Goal: Task Accomplishment & Management: Manage account settings

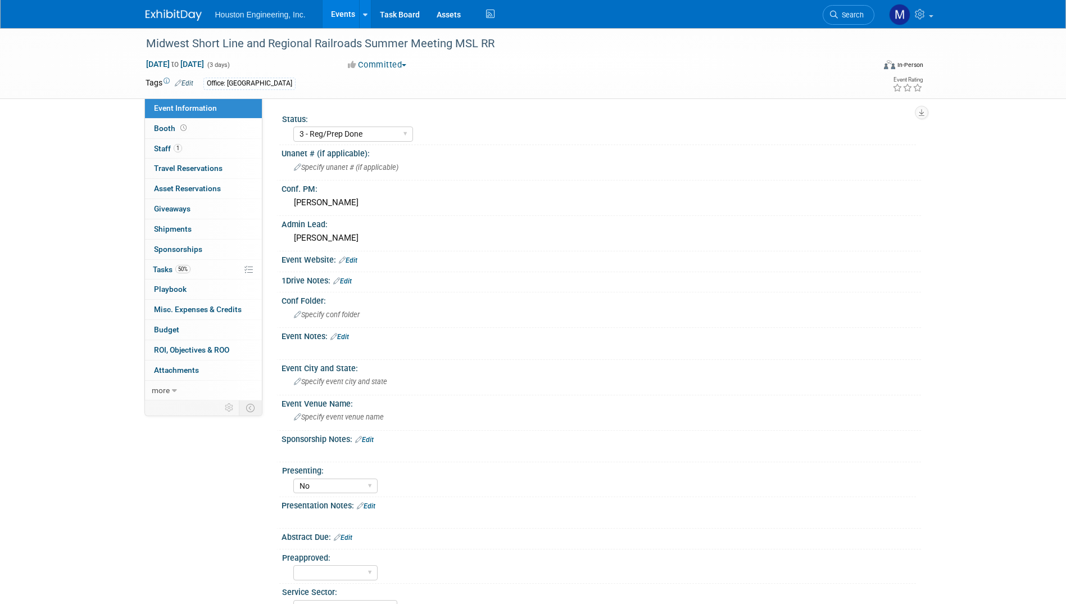
select select "3 - Reg/Prep Done"
select select "No"
select select "Transportation"
click at [411, 13] on link "Task Board" at bounding box center [399, 14] width 57 height 28
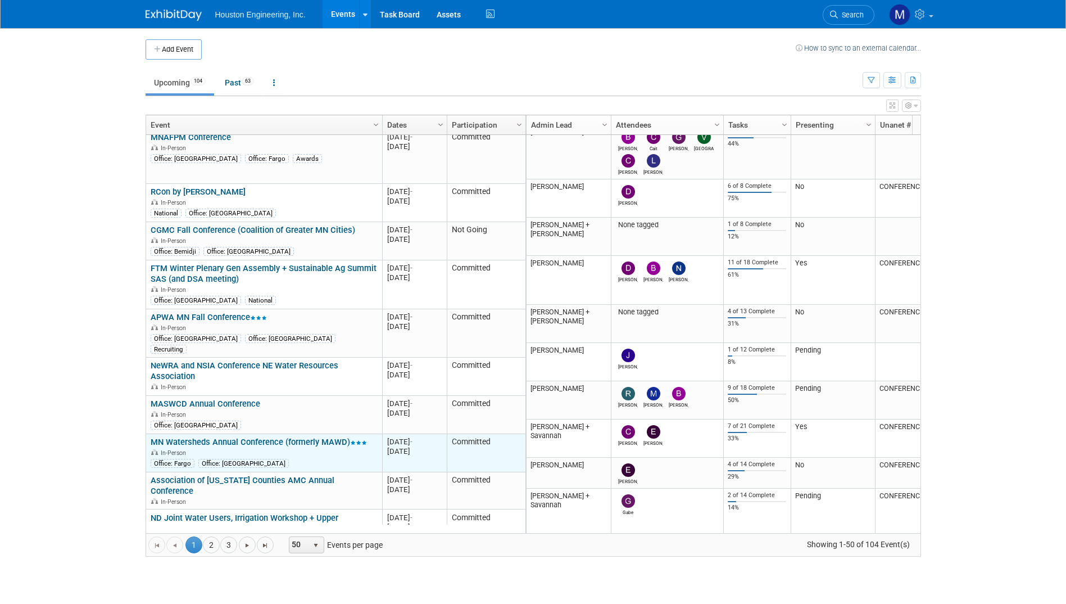
scroll to position [1012, 0]
